Goal: Task Accomplishment & Management: Manage account settings

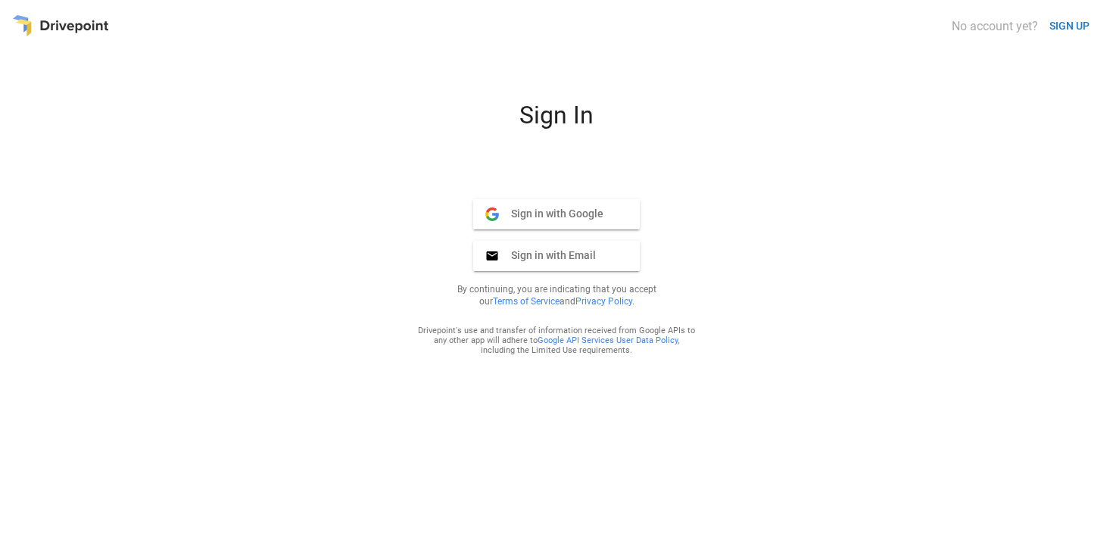
click at [575, 255] on span "Sign in with Email" at bounding box center [547, 255] width 97 height 14
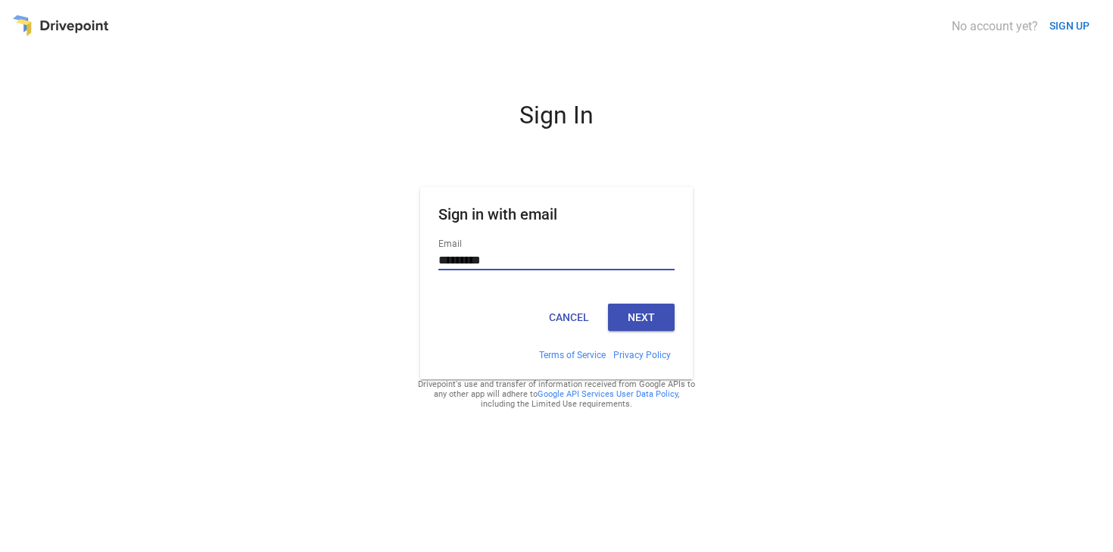
type input "**********"
click at [645, 315] on button "Next" at bounding box center [641, 317] width 67 height 27
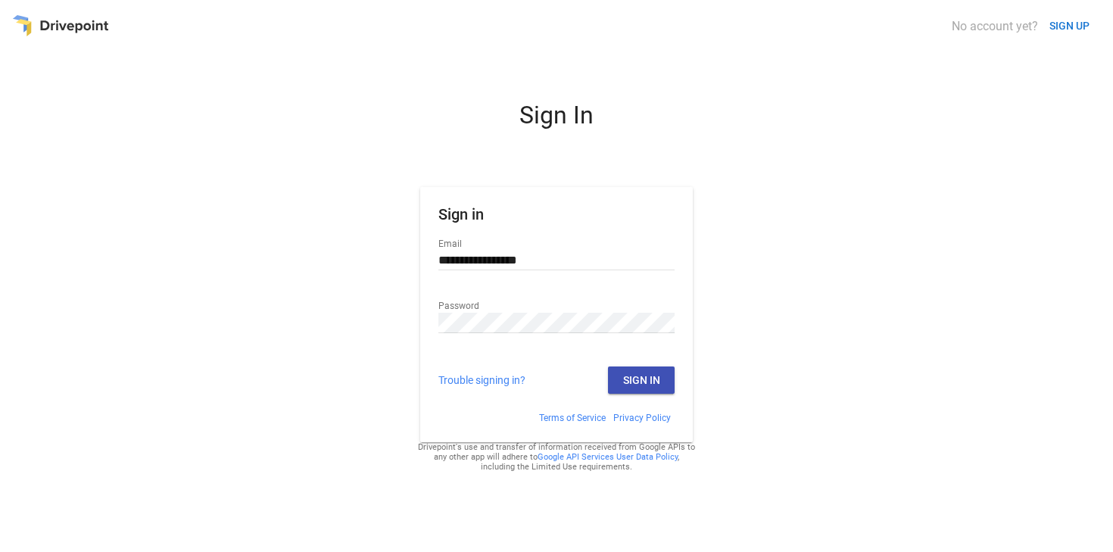
click at [635, 376] on button "Sign In" at bounding box center [641, 380] width 67 height 27
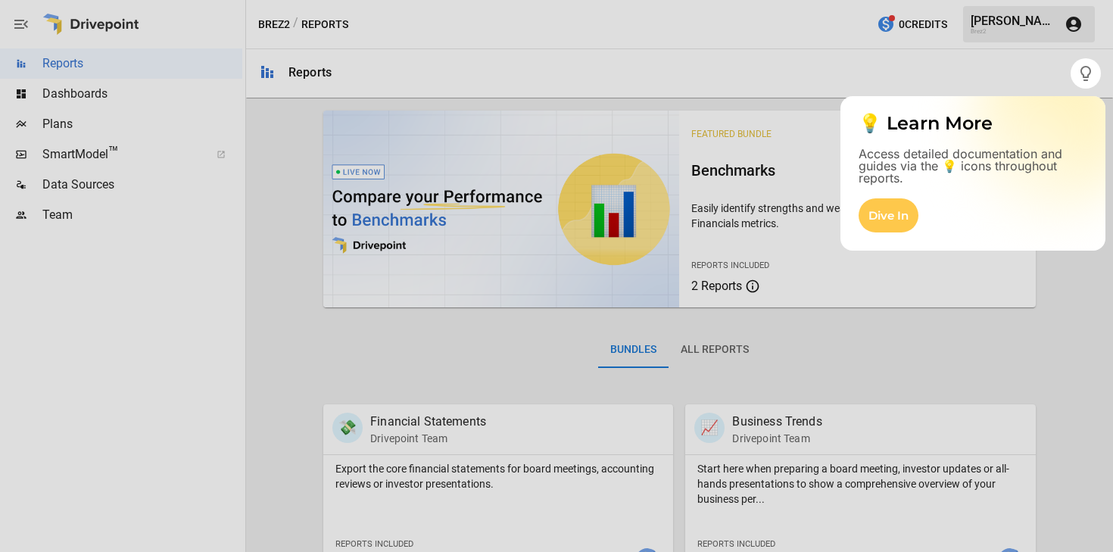
click at [932, 42] on div at bounding box center [556, 29] width 1113 height 58
click at [898, 206] on div "Dive In" at bounding box center [889, 215] width 60 height 34
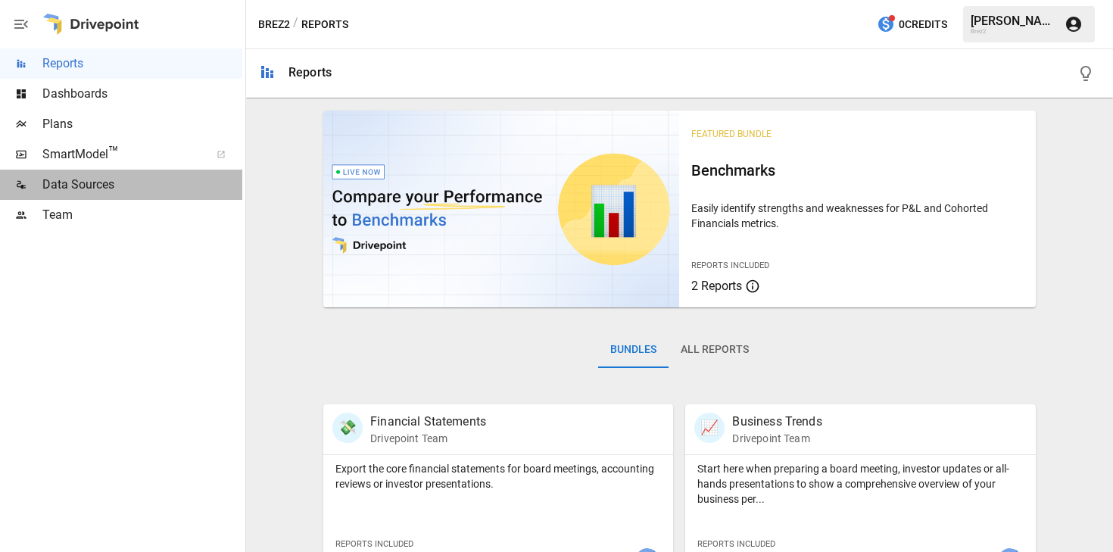
click at [51, 185] on span "Data Sources" at bounding box center [142, 185] width 200 height 18
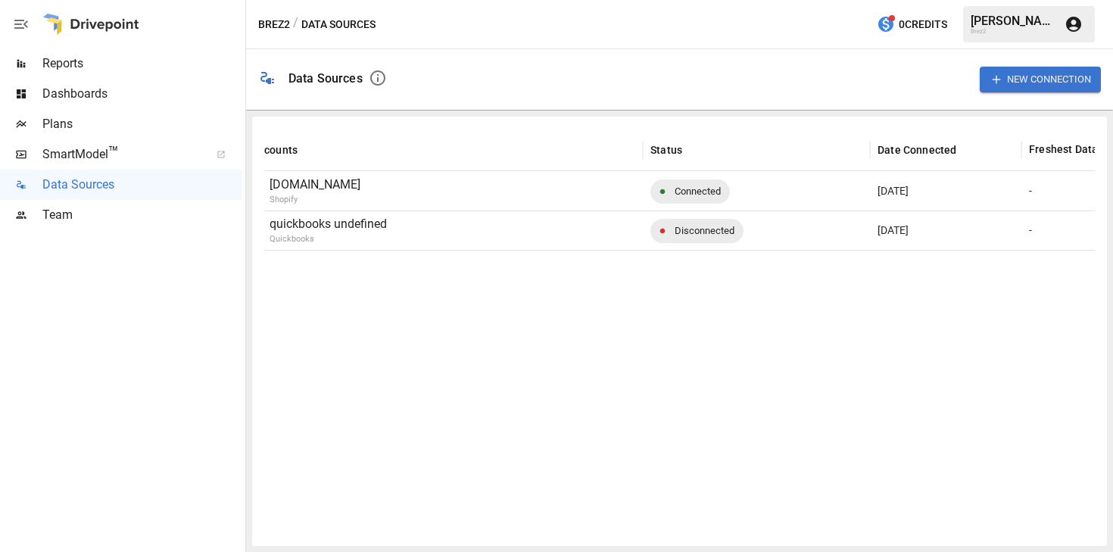
scroll to position [0, 267]
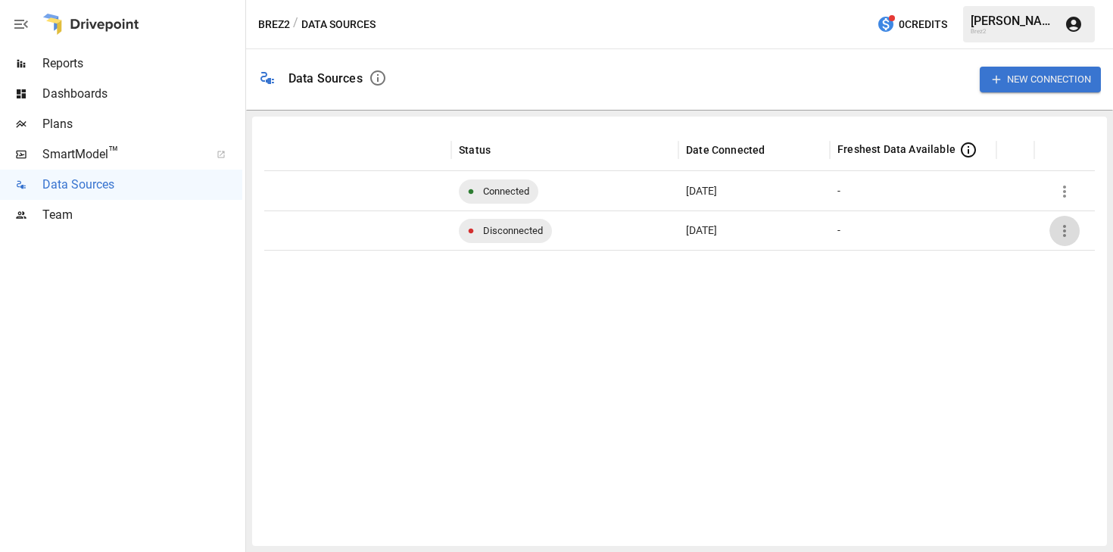
click at [1070, 229] on icon "button" at bounding box center [1065, 231] width 18 height 18
click at [1051, 264] on div "Reconnect" at bounding box center [1060, 266] width 56 height 18
click at [1068, 223] on icon "button" at bounding box center [1065, 231] width 18 height 18
click at [1037, 257] on div "Reconnect" at bounding box center [1060, 266] width 56 height 18
click at [1078, 229] on button "button" at bounding box center [1065, 231] width 30 height 30
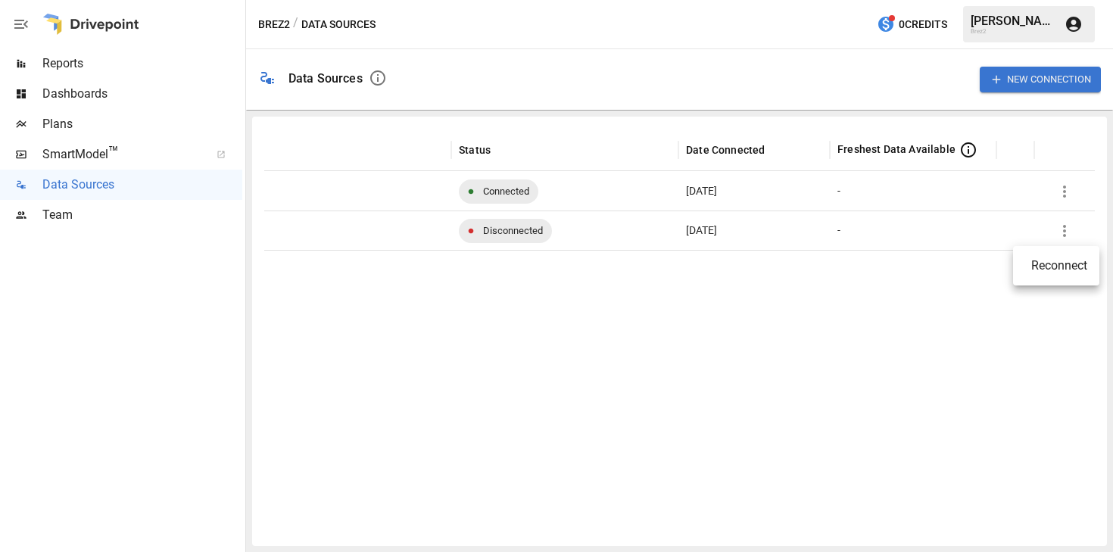
click at [1067, 270] on div "Reconnect" at bounding box center [1060, 266] width 56 height 18
